Goal: Navigation & Orientation: Find specific page/section

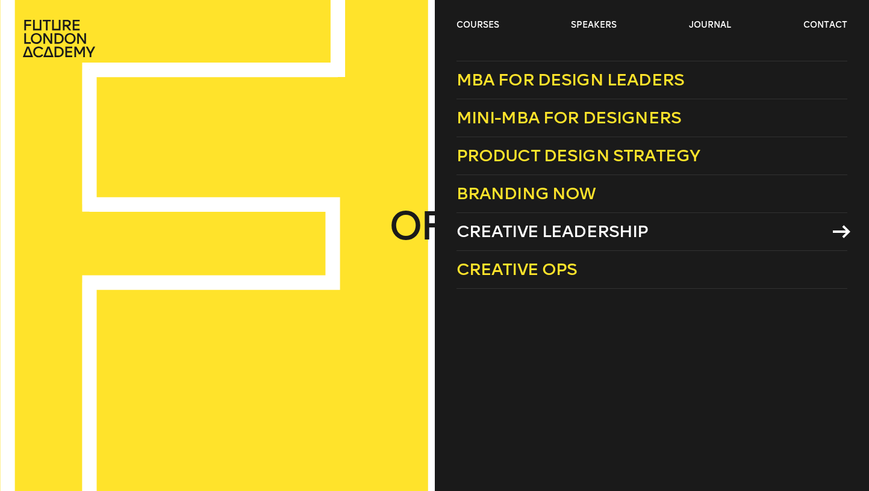
click at [555, 232] on span "Creative Leadership" at bounding box center [552, 232] width 192 height 20
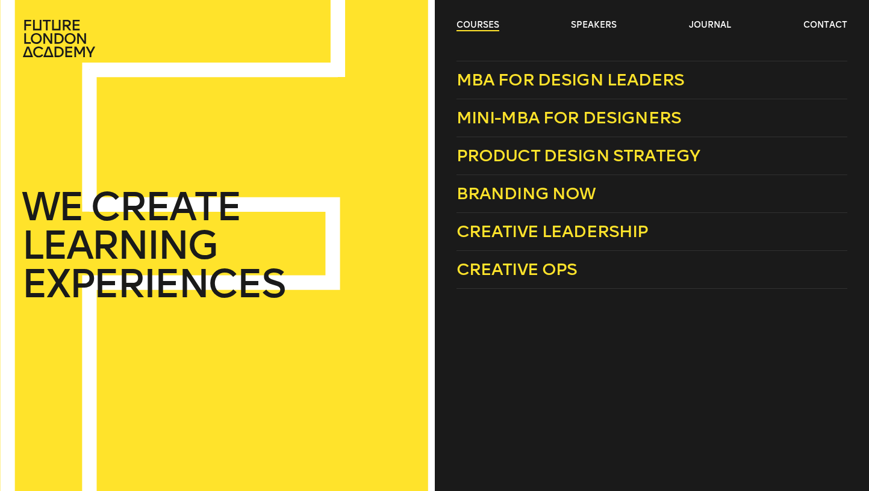
click at [467, 22] on link "courses" at bounding box center [477, 25] width 43 height 12
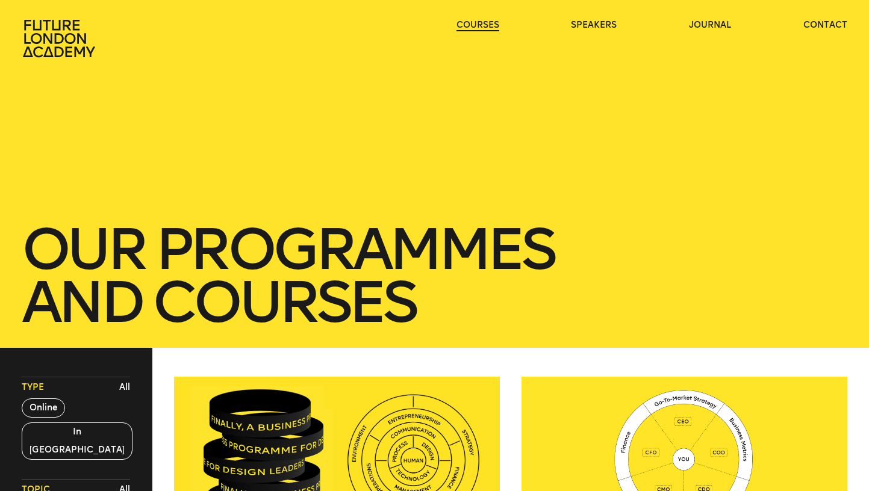
click at [467, 22] on link "courses" at bounding box center [477, 25] width 43 height 12
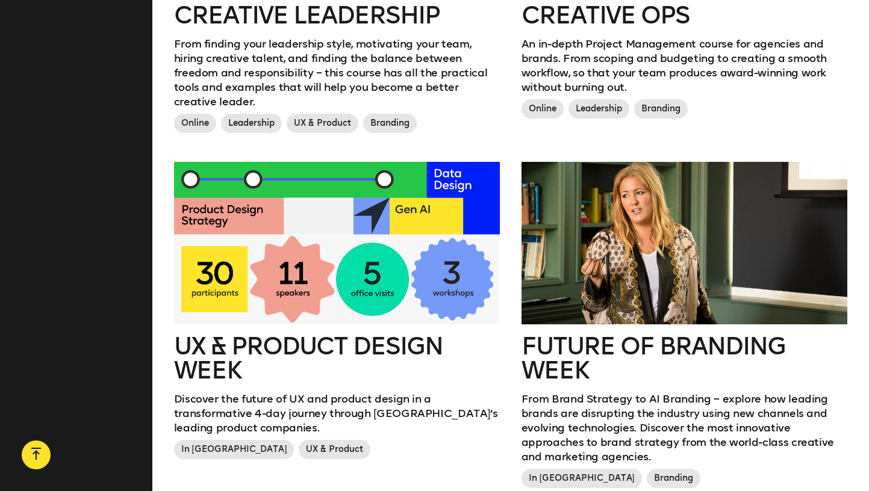
scroll to position [1353, 0]
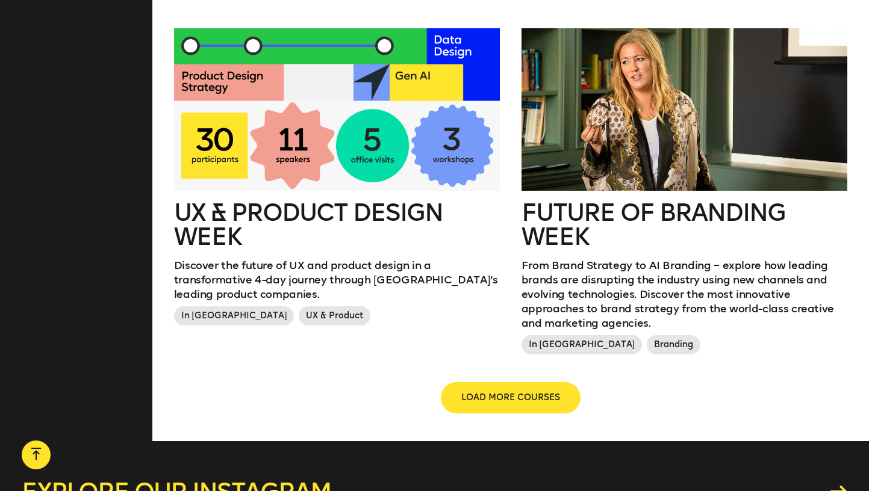
click at [536, 392] on span "LOAD MORE COURSES" at bounding box center [510, 398] width 99 height 12
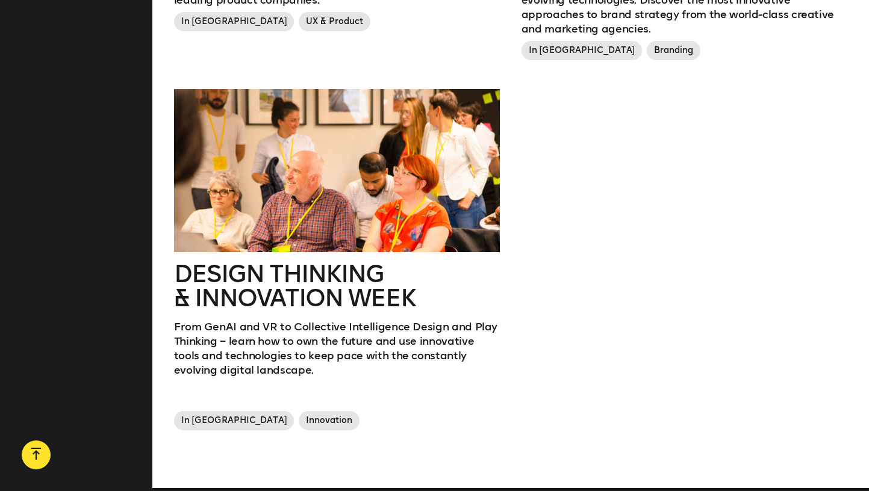
scroll to position [1647, 0]
click at [332, 283] on h2 "Design Thinking & innovation Week" at bounding box center [337, 286] width 326 height 48
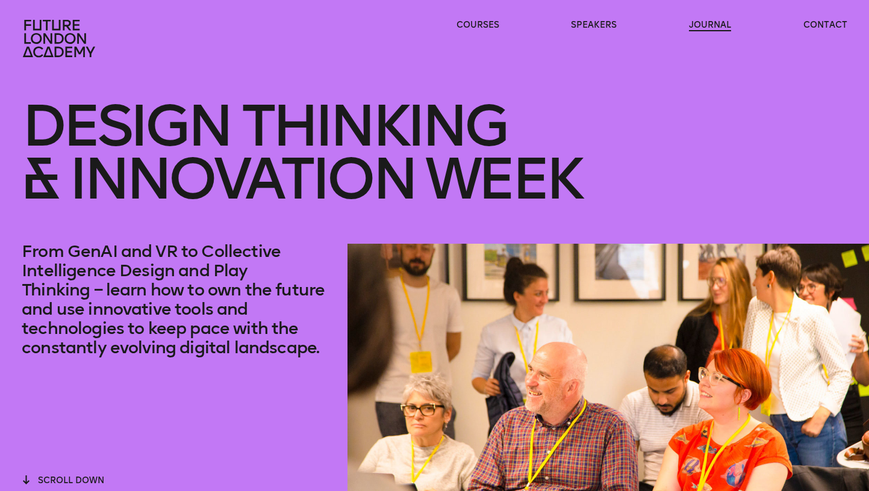
click at [706, 30] on link "journal" at bounding box center [710, 25] width 42 height 12
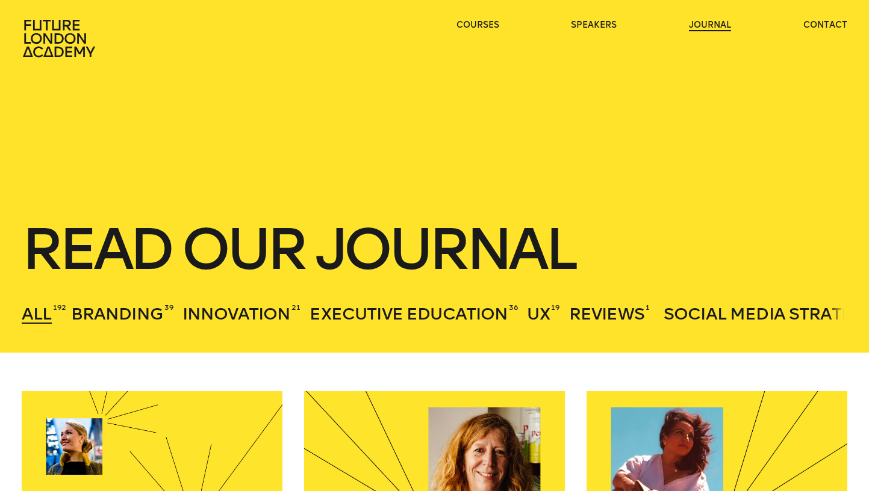
click at [701, 26] on link "journal" at bounding box center [710, 25] width 42 height 12
click at [606, 20] on link "speakers" at bounding box center [594, 25] width 46 height 12
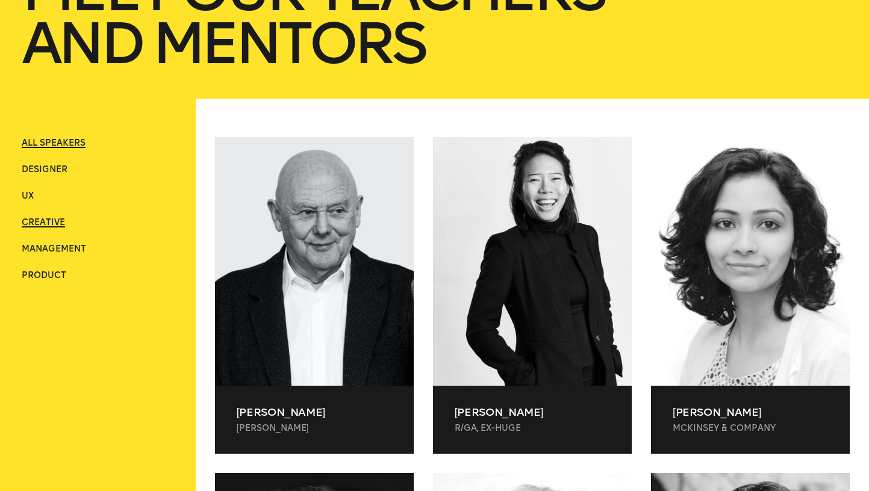
click at [61, 221] on span "Creative" at bounding box center [43, 222] width 43 height 10
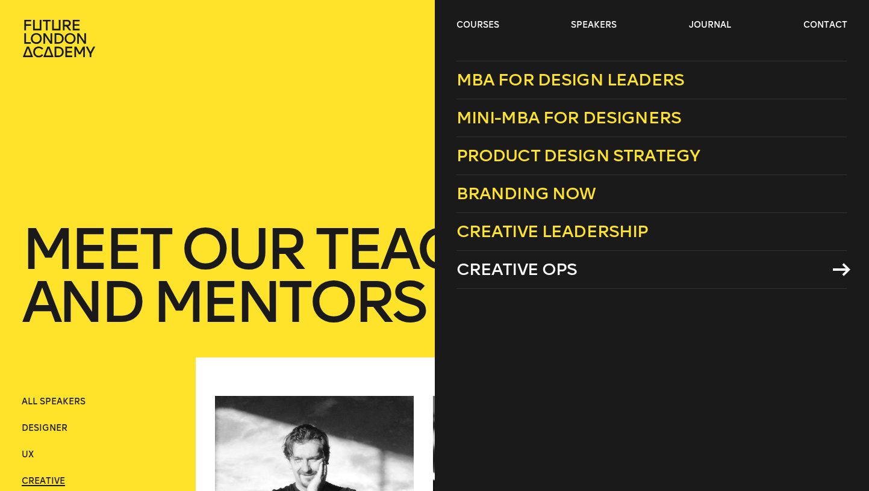
click at [503, 259] on link "Creative Ops" at bounding box center [651, 270] width 391 height 38
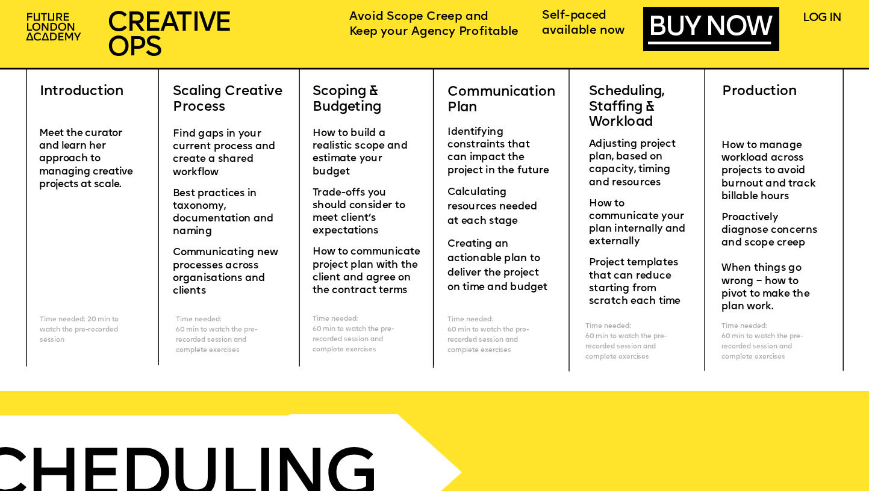
scroll to position [4061, 0]
